Goal: Task Accomplishment & Management: Manage account settings

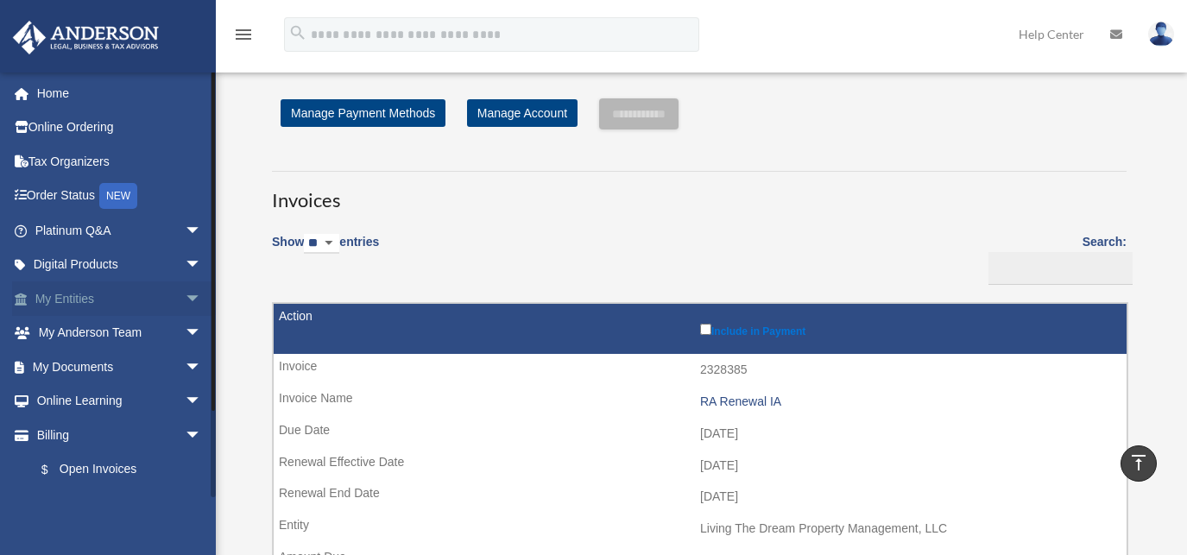
scroll to position [863, 0]
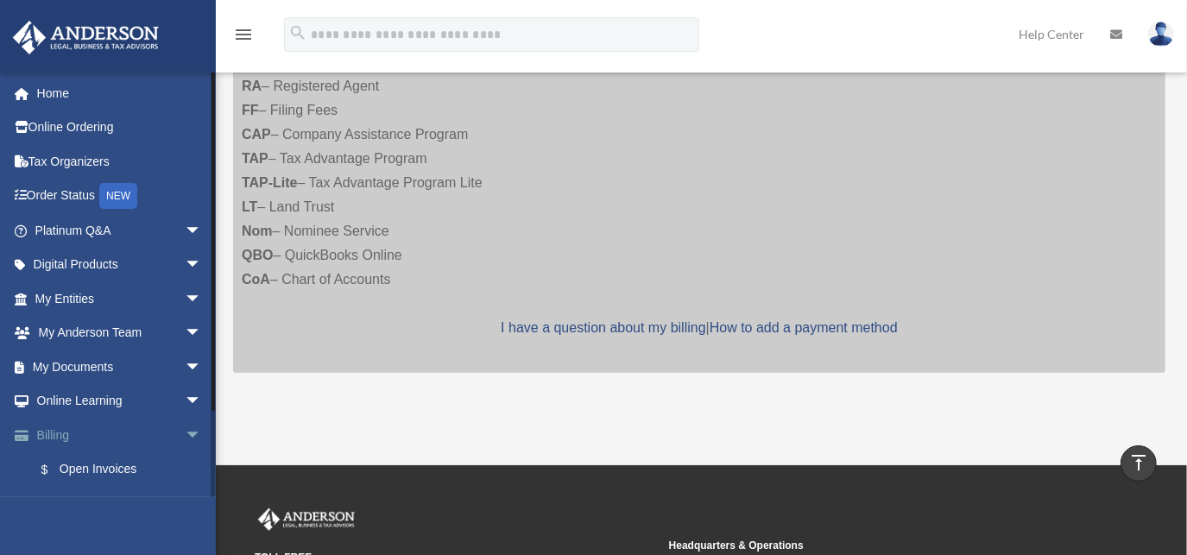
click at [111, 431] on link "Billing arrow_drop_down" at bounding box center [120, 435] width 216 height 35
click at [185, 438] on span "arrow_drop_down" at bounding box center [202, 435] width 35 height 35
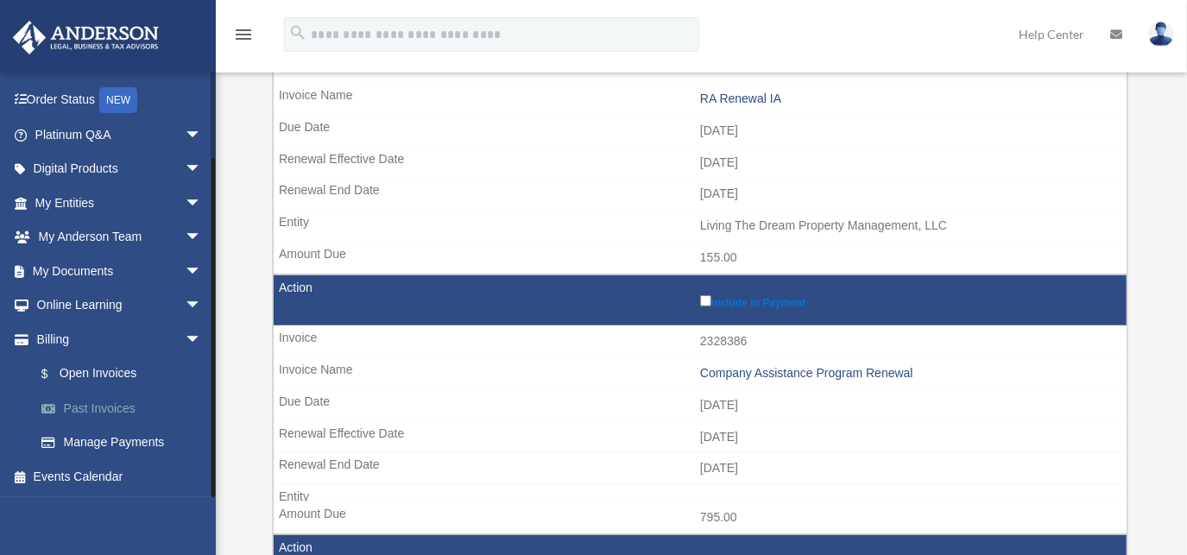
scroll to position [313, 0]
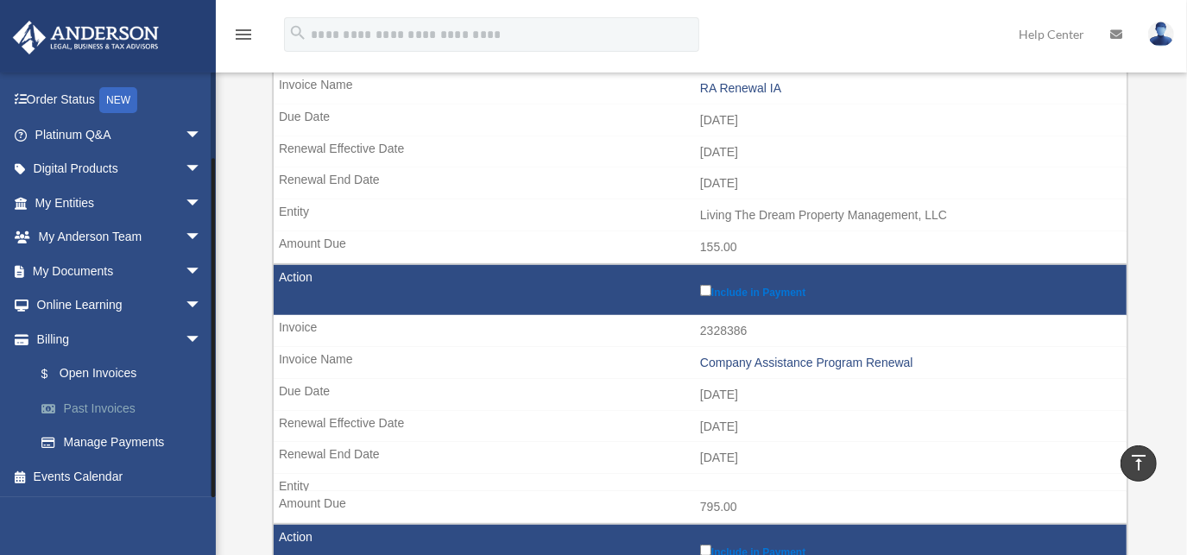
click at [110, 409] on link "Past Invoices" at bounding box center [126, 408] width 204 height 35
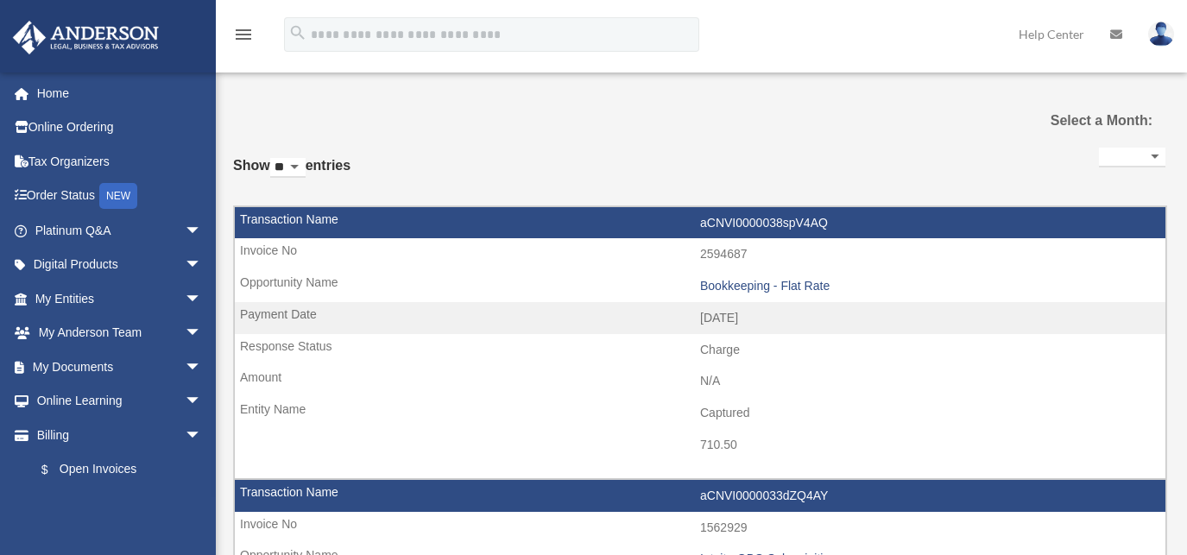
select select
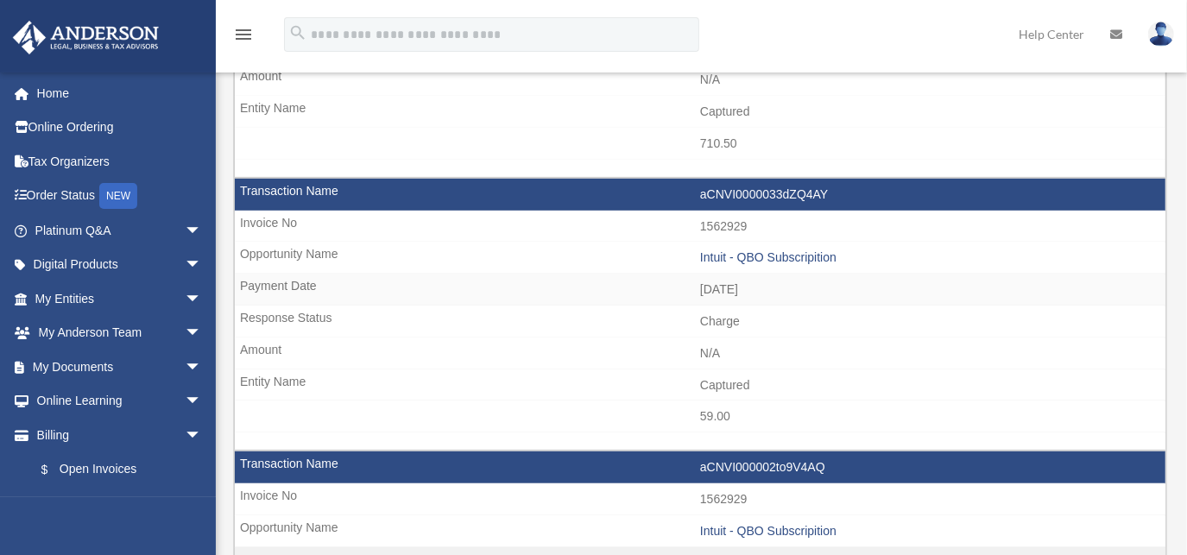
scroll to position [313, 0]
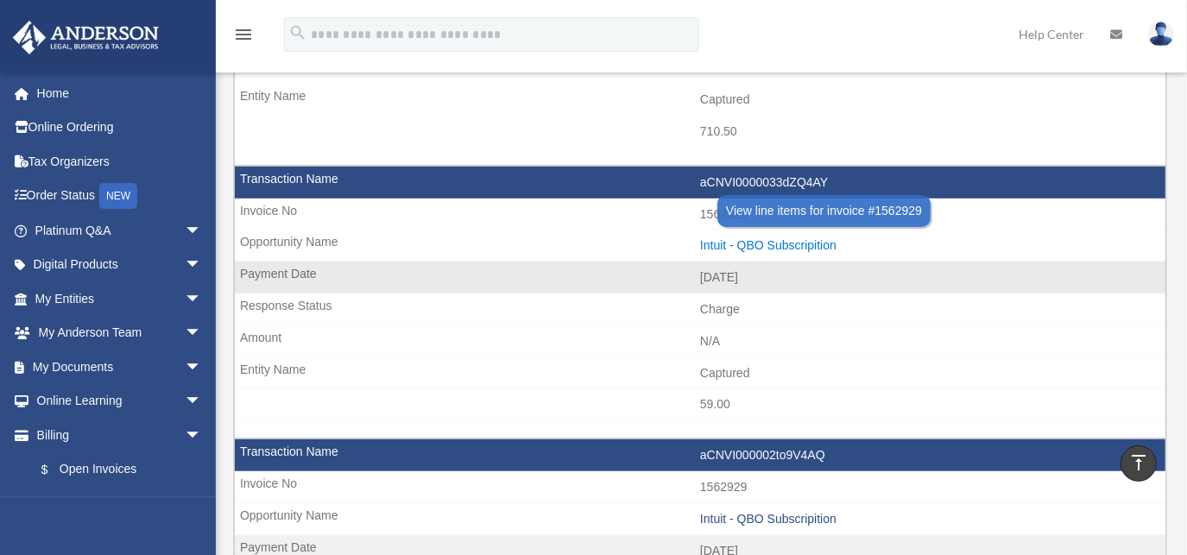
click at [737, 240] on div "Intuit - QBO Subscripition" at bounding box center [928, 245] width 457 height 15
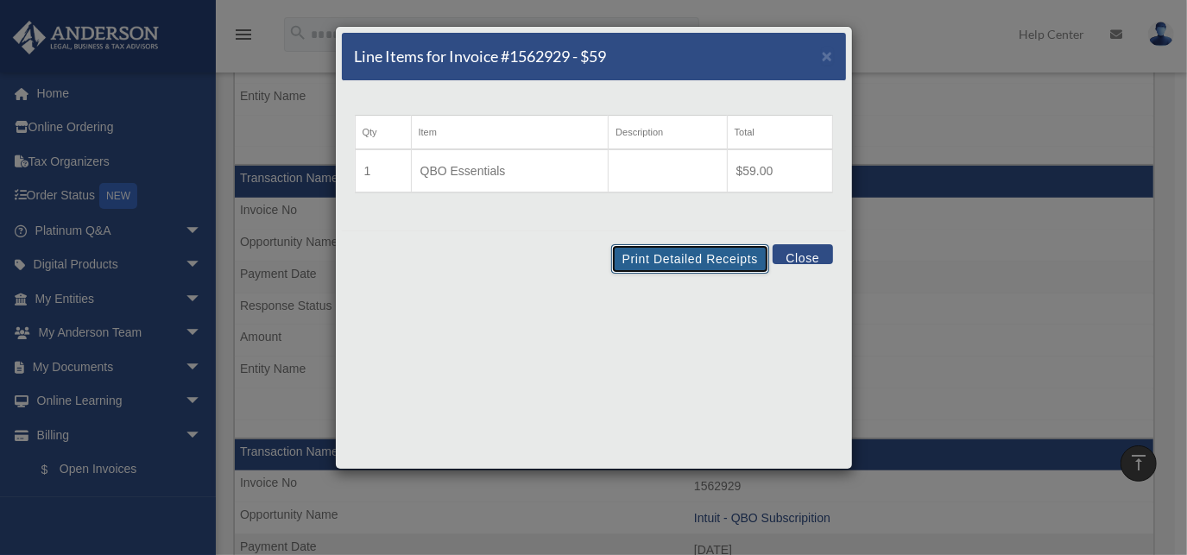
click at [648, 260] on button "Print Detailed Receipts" at bounding box center [690, 258] width 158 height 29
click at [829, 57] on span "×" at bounding box center [827, 56] width 11 height 20
